Goal: Task Accomplishment & Management: Use online tool/utility

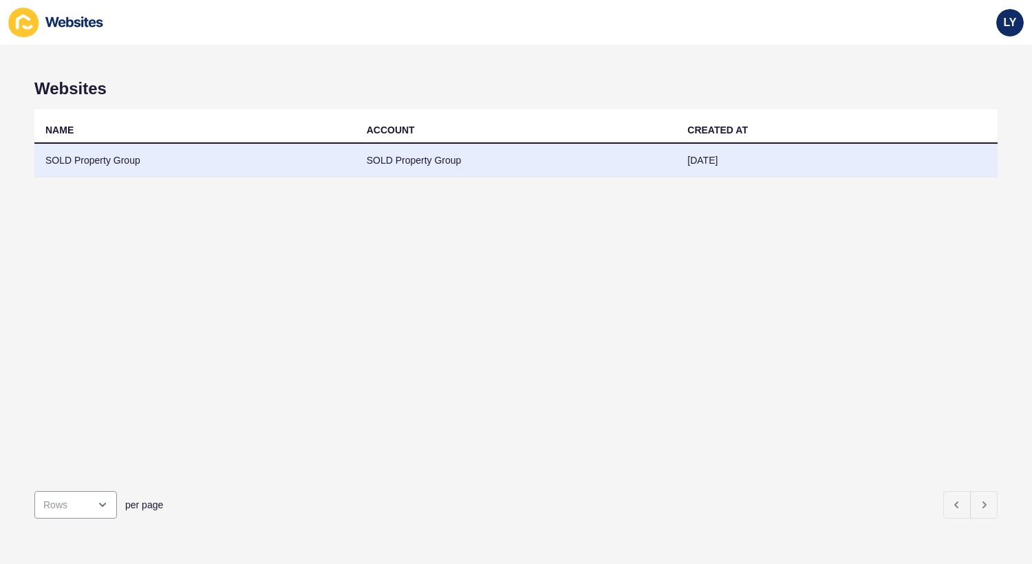
click at [316, 158] on td "SOLD Property Group" at bounding box center [194, 161] width 321 height 34
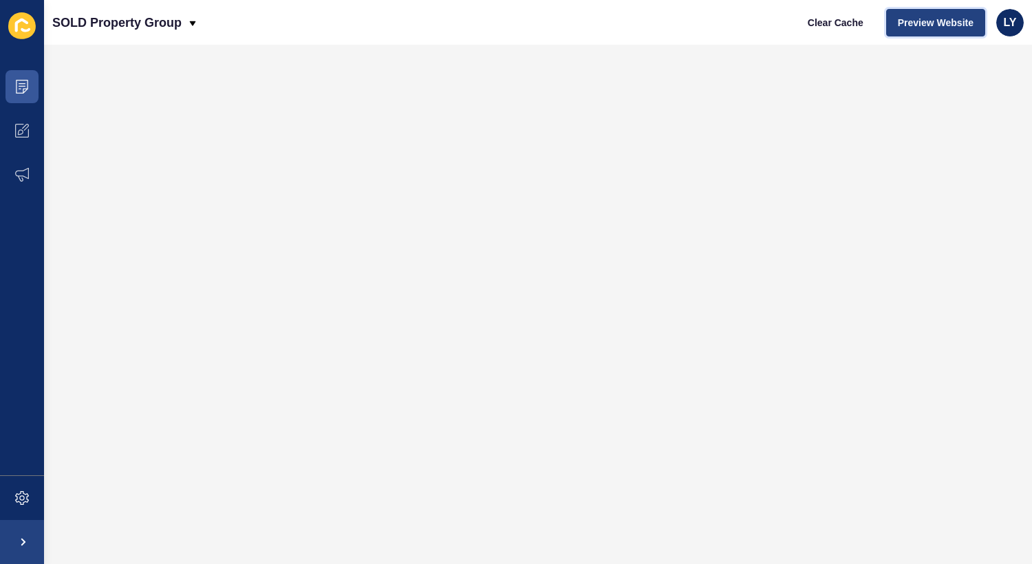
click at [914, 16] on span "Preview Website" at bounding box center [936, 23] width 76 height 14
click at [17, 490] on span at bounding box center [22, 498] width 44 height 44
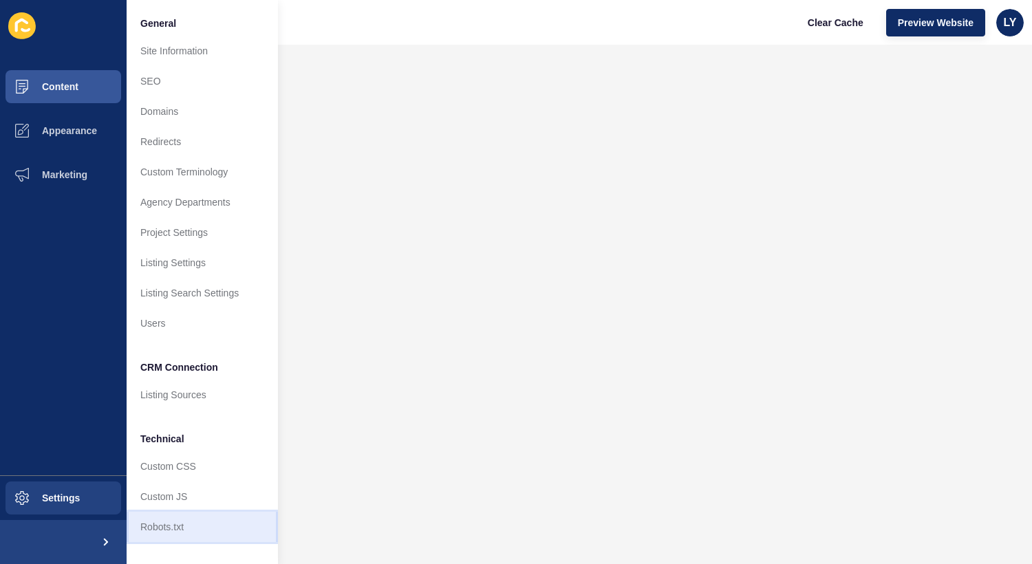
click at [163, 516] on link "Robots.txt" at bounding box center [202, 527] width 151 height 30
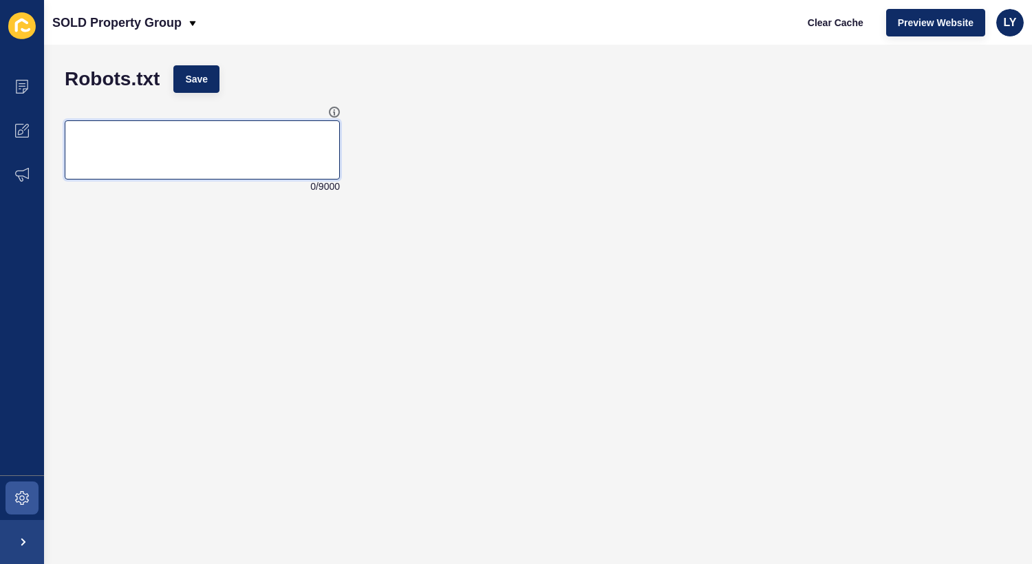
click at [227, 138] on textarea at bounding box center [202, 149] width 271 height 55
click at [232, 169] on textarea at bounding box center [202, 149] width 271 height 55
paste textarea "User-agent: * Allow: /"
type textarea "User-agent: * Allow: /"
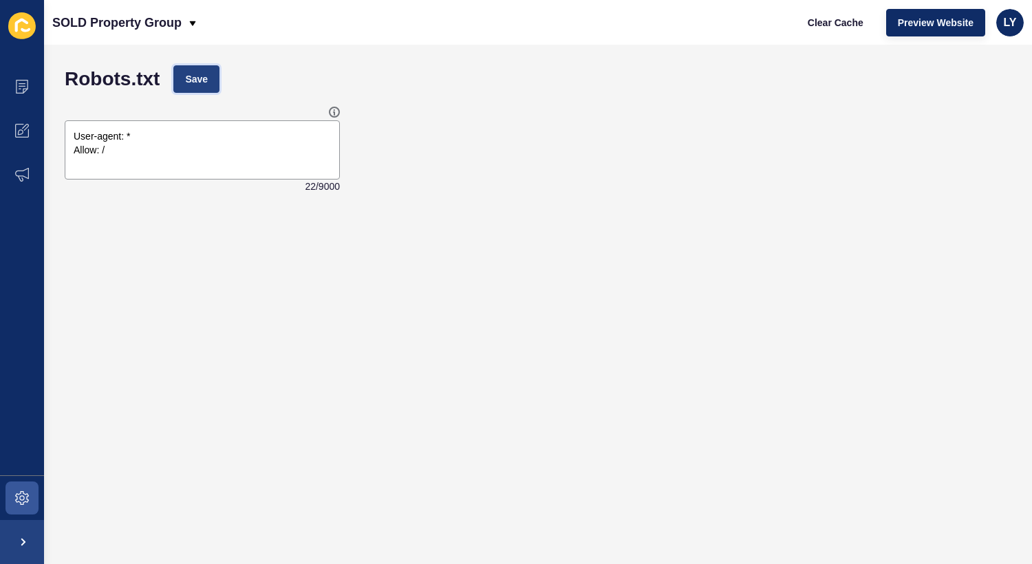
click at [190, 78] on span "Save" at bounding box center [196, 79] width 23 height 14
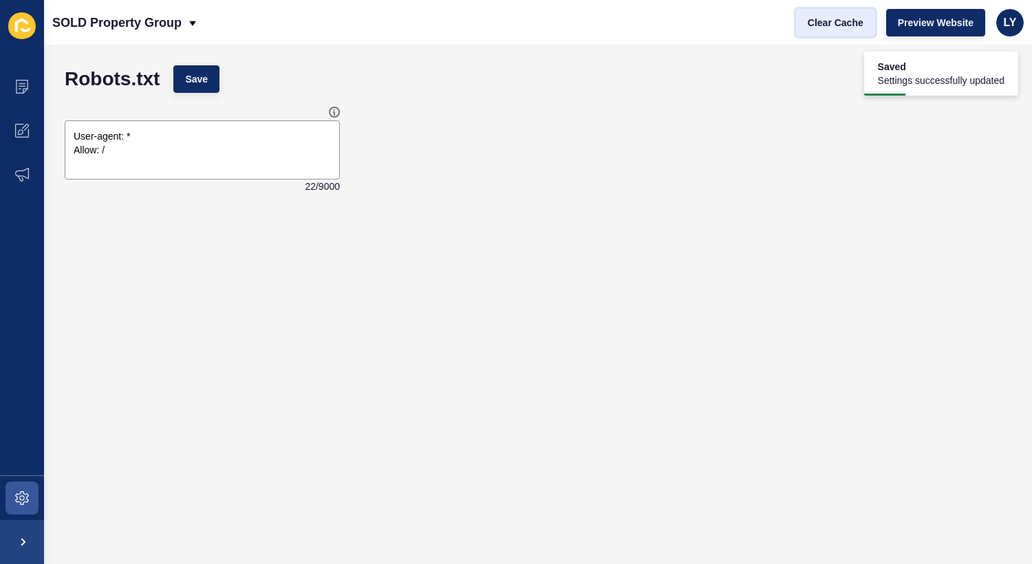
click at [825, 33] on button "Clear Cache" at bounding box center [835, 23] width 79 height 28
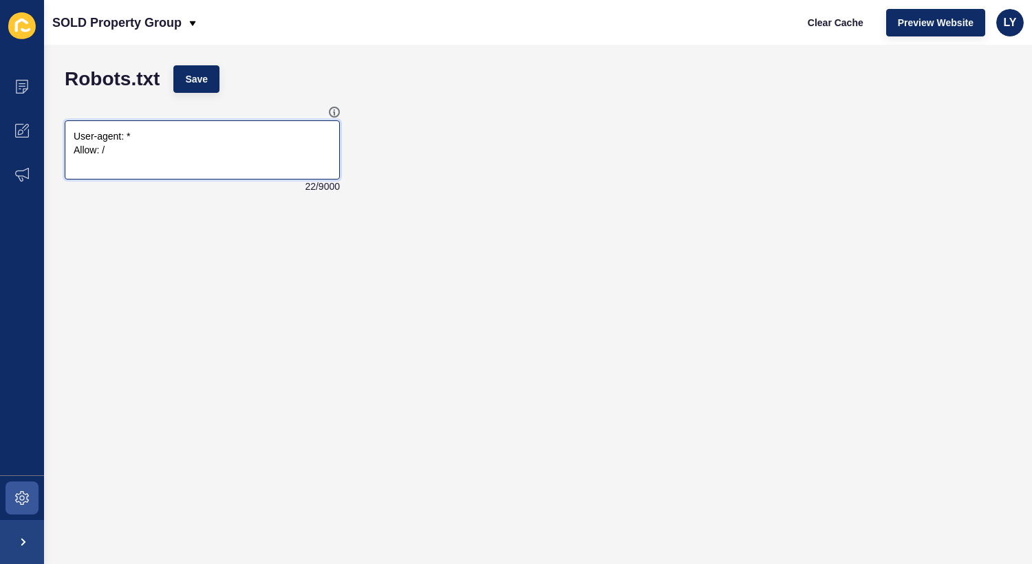
click at [180, 147] on textarea "User-agent: * Allow: /" at bounding box center [202, 149] width 271 height 55
click at [199, 78] on span "Save" at bounding box center [196, 79] width 23 height 14
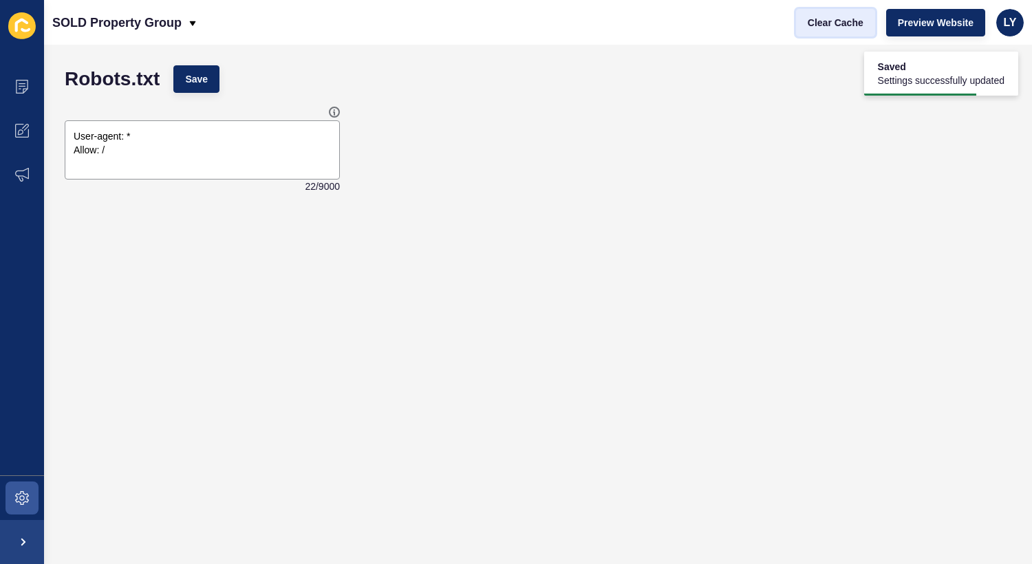
click at [836, 20] on span "Clear Cache" at bounding box center [836, 23] width 56 height 14
